Goal: Find specific page/section: Find specific page/section

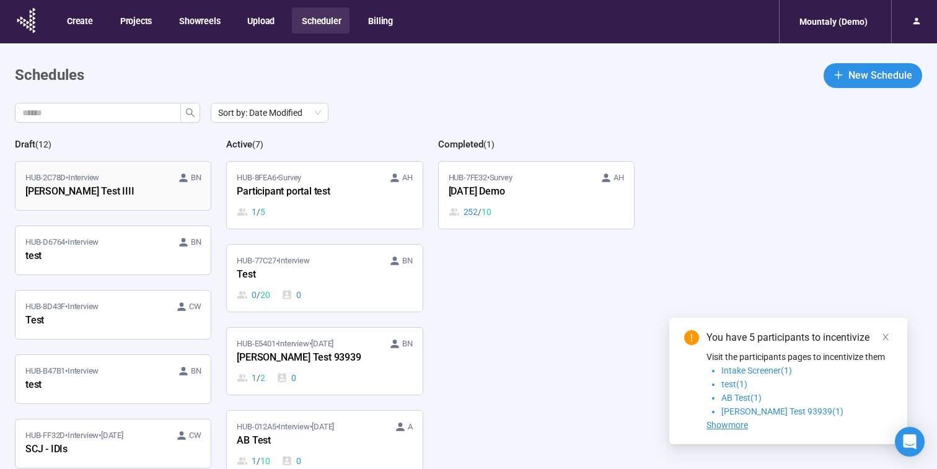
click at [125, 203] on link "HUB-2C78D • Interview BN [PERSON_NAME] Test IIII" at bounding box center [112, 186] width 195 height 48
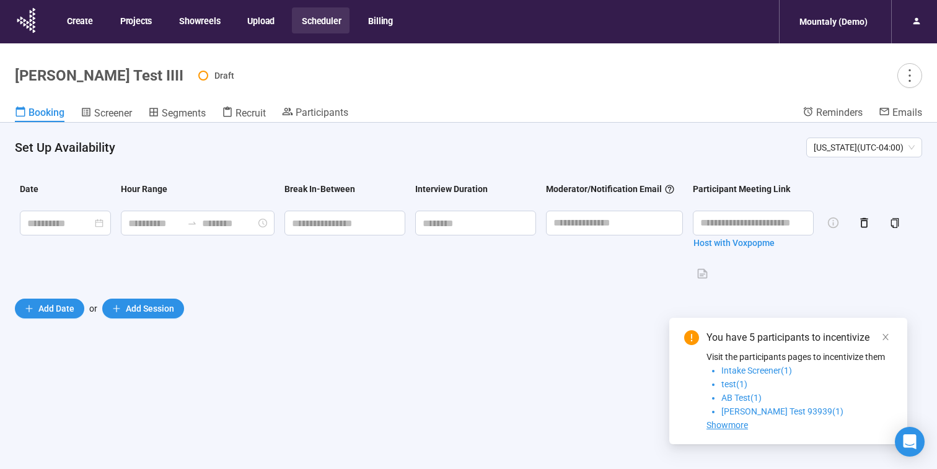
click at [108, 105] on header "[PERSON_NAME] Test IIII Draft Booking Screener Segments Recruit Participants Re…" at bounding box center [468, 82] width 937 height 79
click at [113, 108] on span "Screener" at bounding box center [113, 113] width 38 height 12
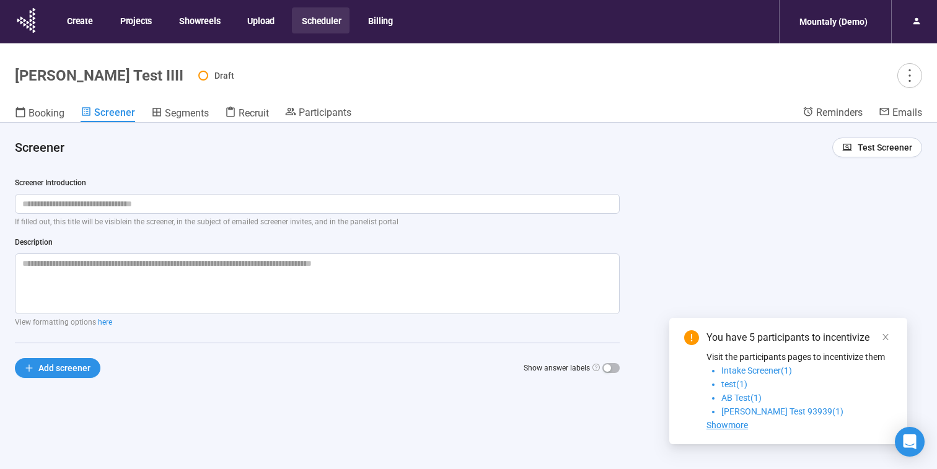
click at [65, 114] on div "Booking Screener Segments Recruit Participants" at bounding box center [409, 114] width 788 height 16
click at [34, 106] on link "Booking" at bounding box center [40, 114] width 50 height 16
